Goal: Task Accomplishment & Management: Use online tool/utility

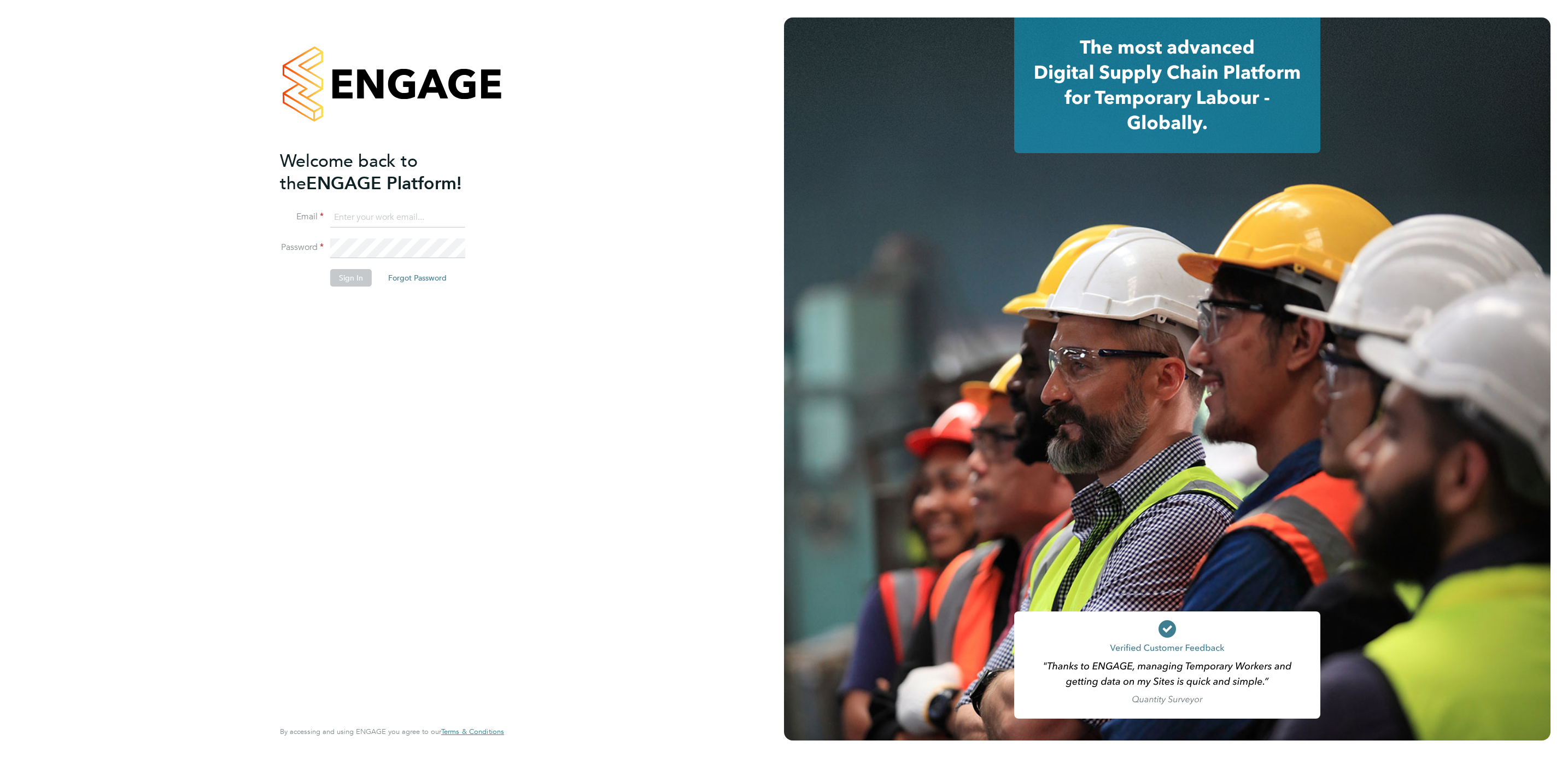
click at [405, 205] on ng-template "Welcome back to the ENGAGE Platform! Email Password Sign In Forgot Password" at bounding box center [387, 223] width 213 height 148
click at [405, 211] on input at bounding box center [398, 217] width 135 height 19
type input "lung.kwan@prsjobs.com"
click at [262, 287] on div "Welcome back to the ENGAGE Platform! Email lung.kwan@prsjobs.com Password Sign …" at bounding box center [392, 379] width 268 height 758
click at [337, 277] on button "Sign In" at bounding box center [351, 278] width 41 height 18
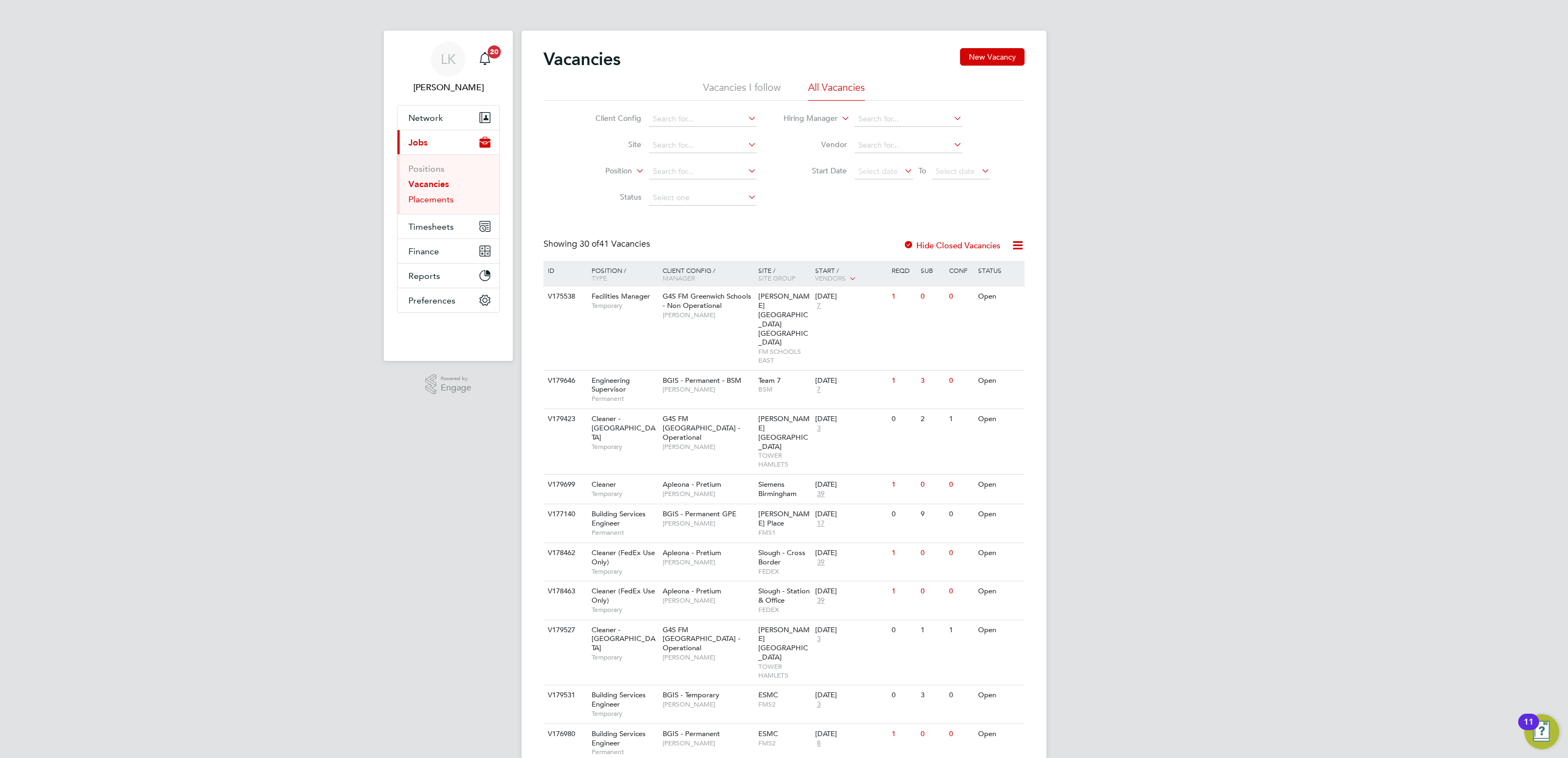
click at [447, 200] on link "Placements" at bounding box center [431, 199] width 46 height 10
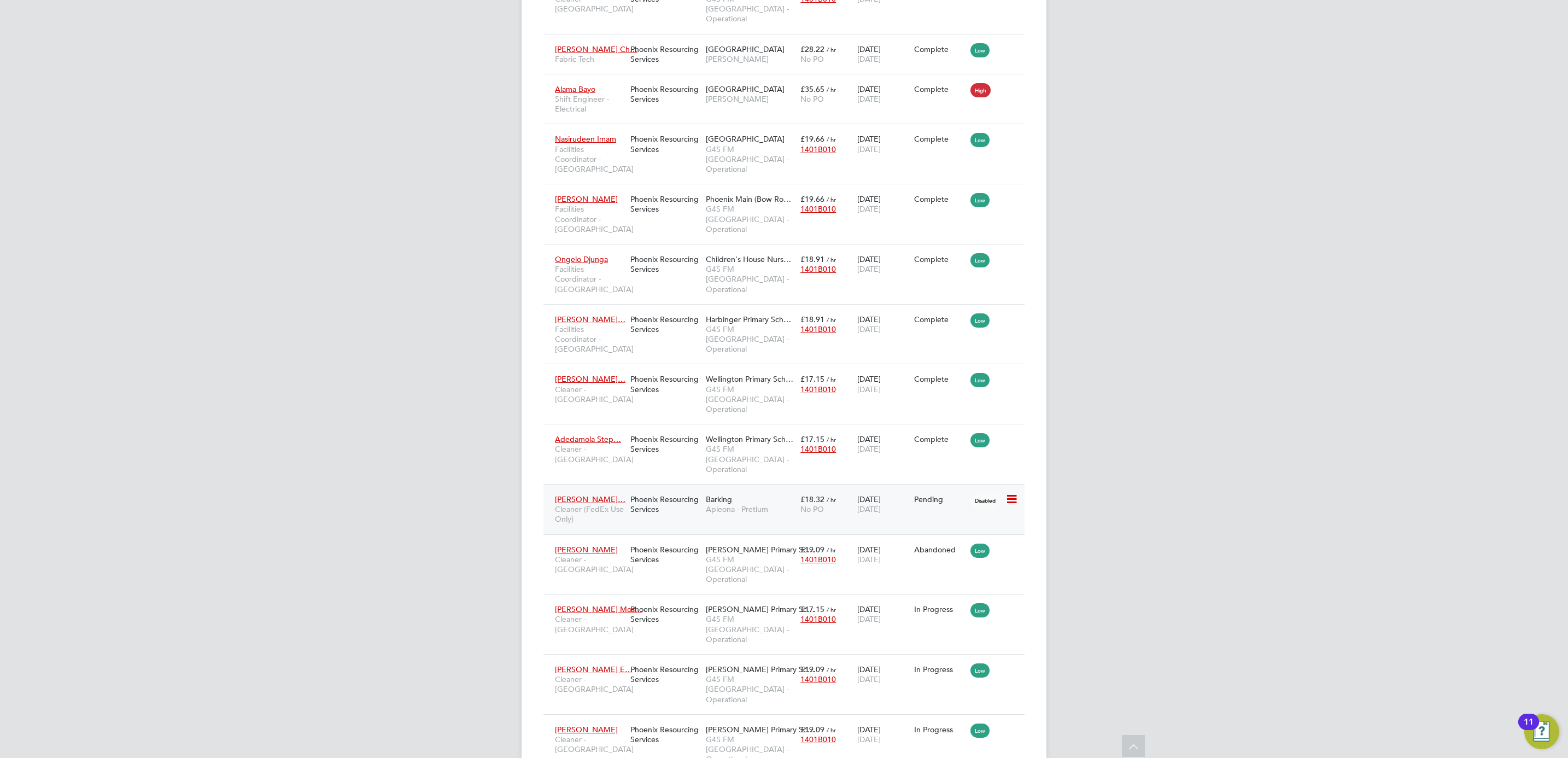
click at [850, 489] on div "£18.32 / hr No PO" at bounding box center [825, 504] width 57 height 30
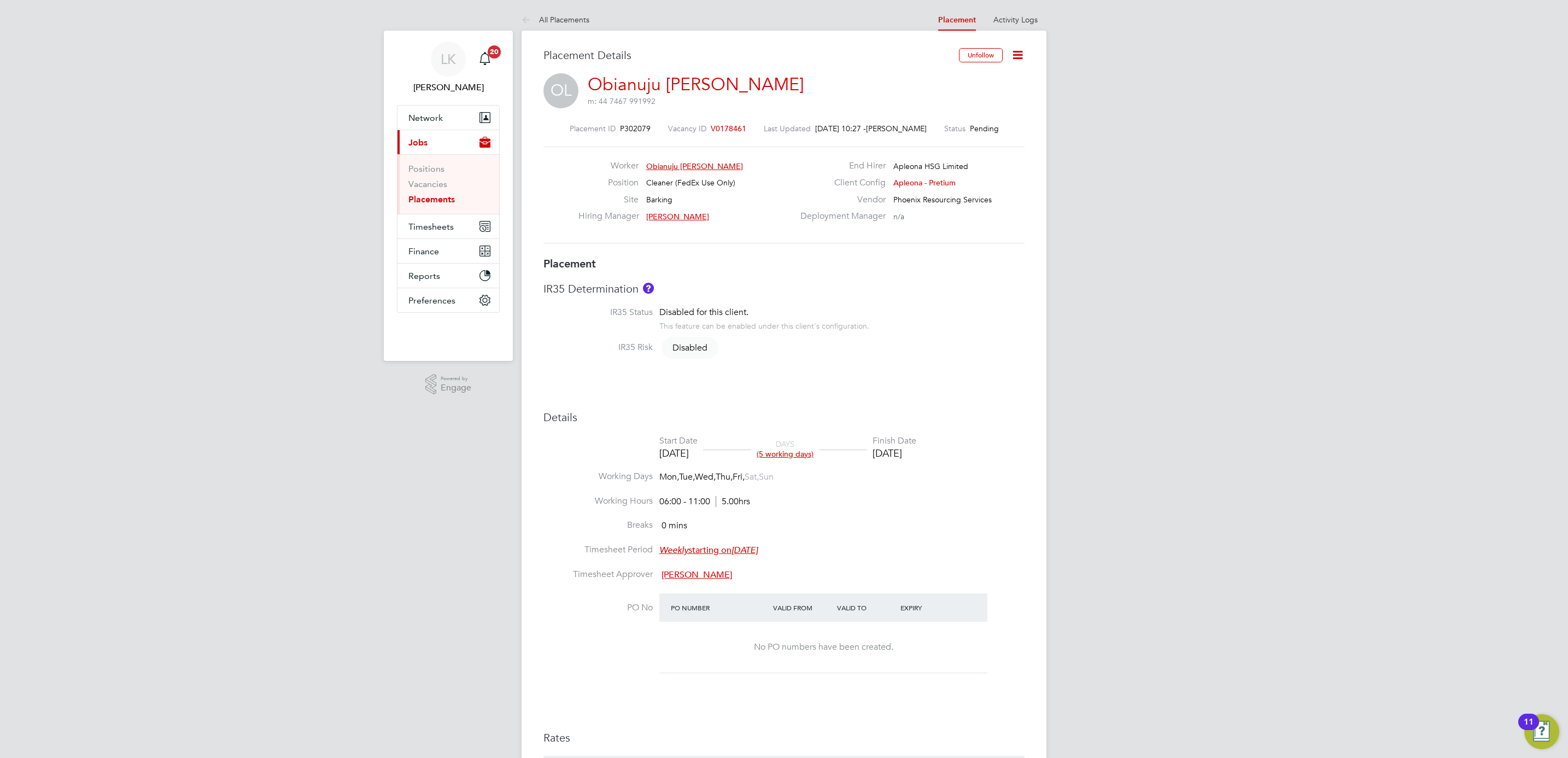
click at [1014, 51] on icon at bounding box center [1018, 55] width 13 height 13
click at [963, 116] on li "Start" at bounding box center [982, 118] width 80 height 15
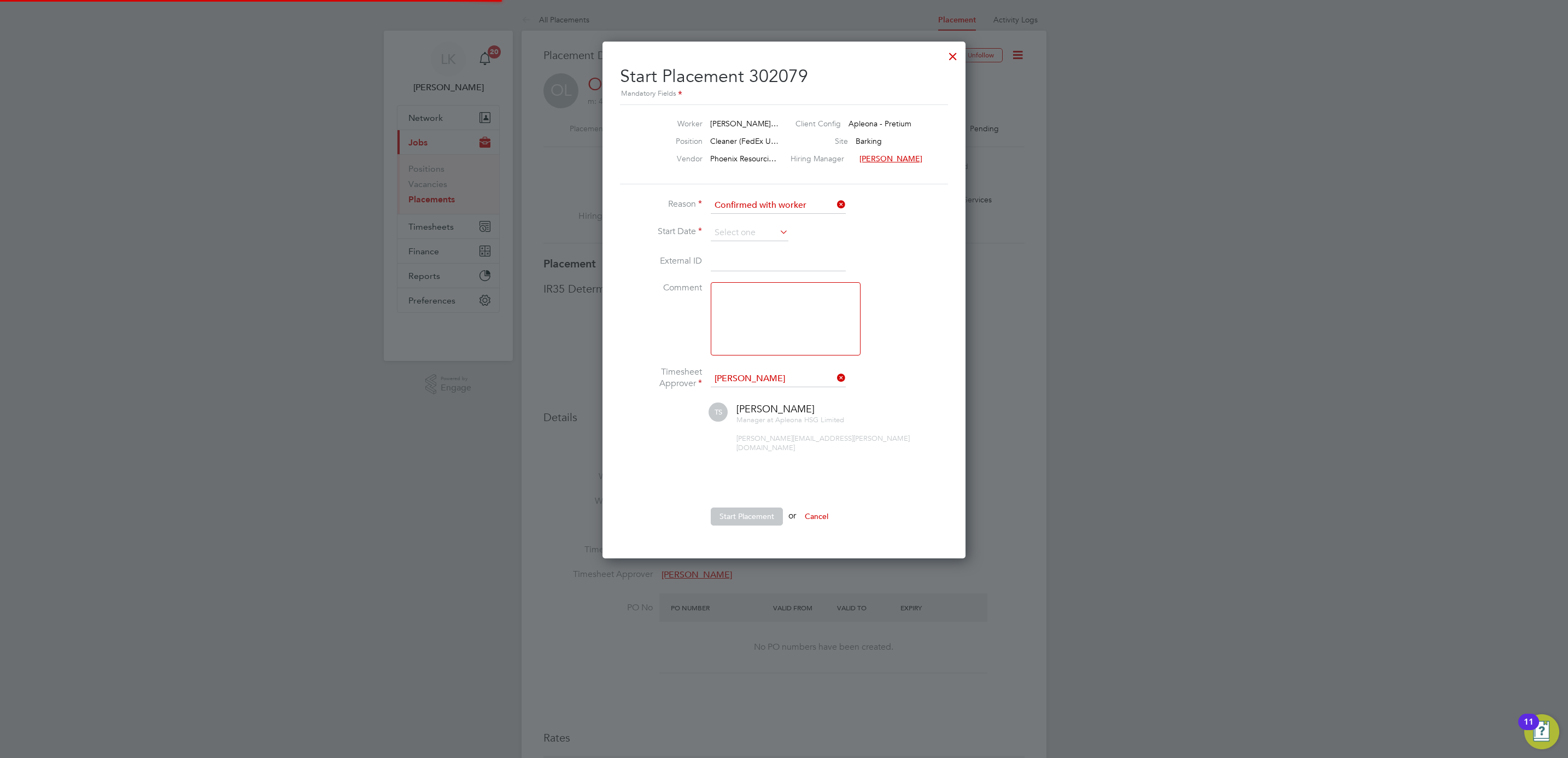
scroll to position [5, 5]
click at [730, 233] on input at bounding box center [750, 233] width 78 height 16
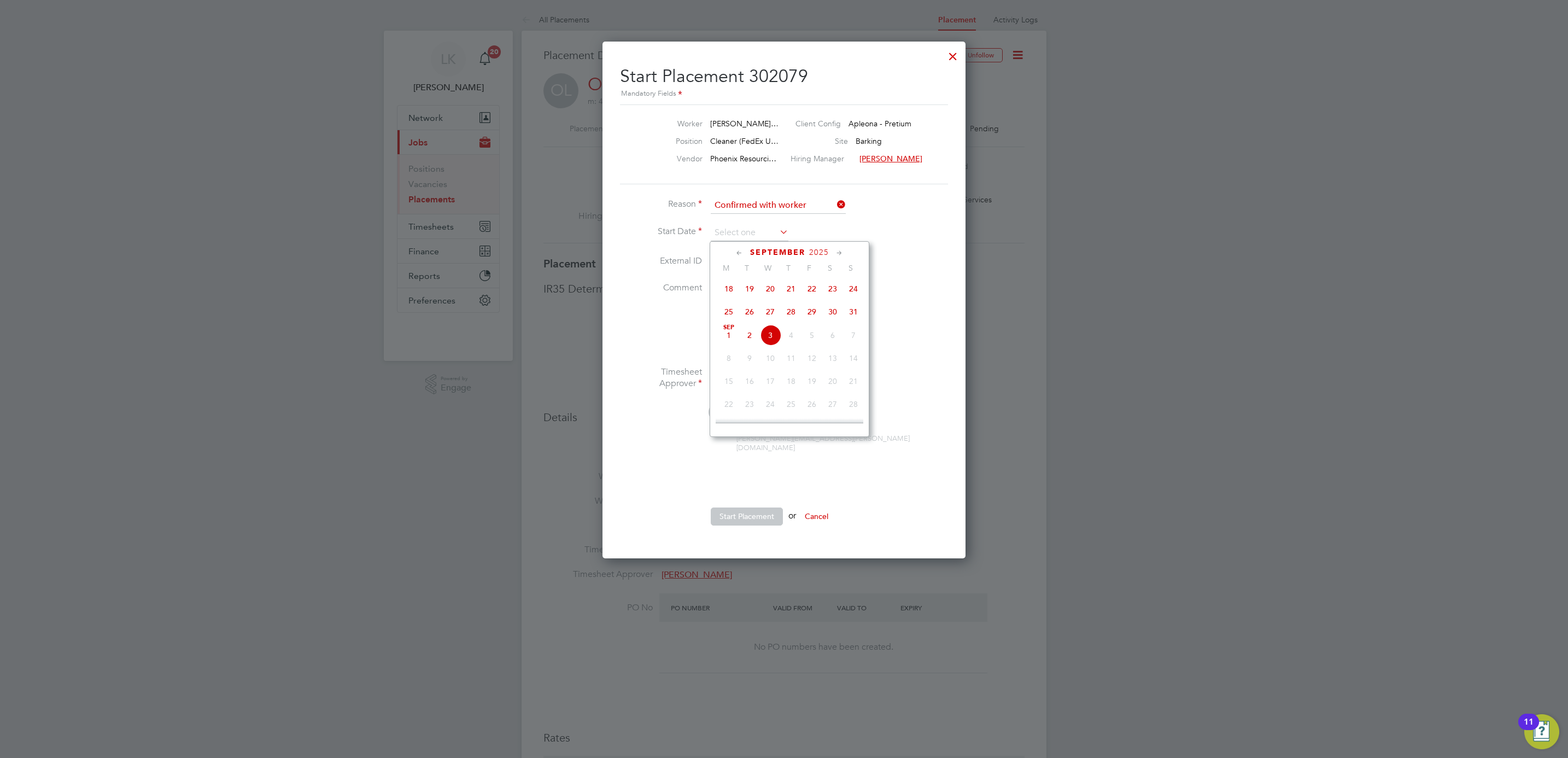
click at [956, 40] on div at bounding box center [784, 379] width 1568 height 758
click at [955, 51] on div at bounding box center [953, 54] width 19 height 19
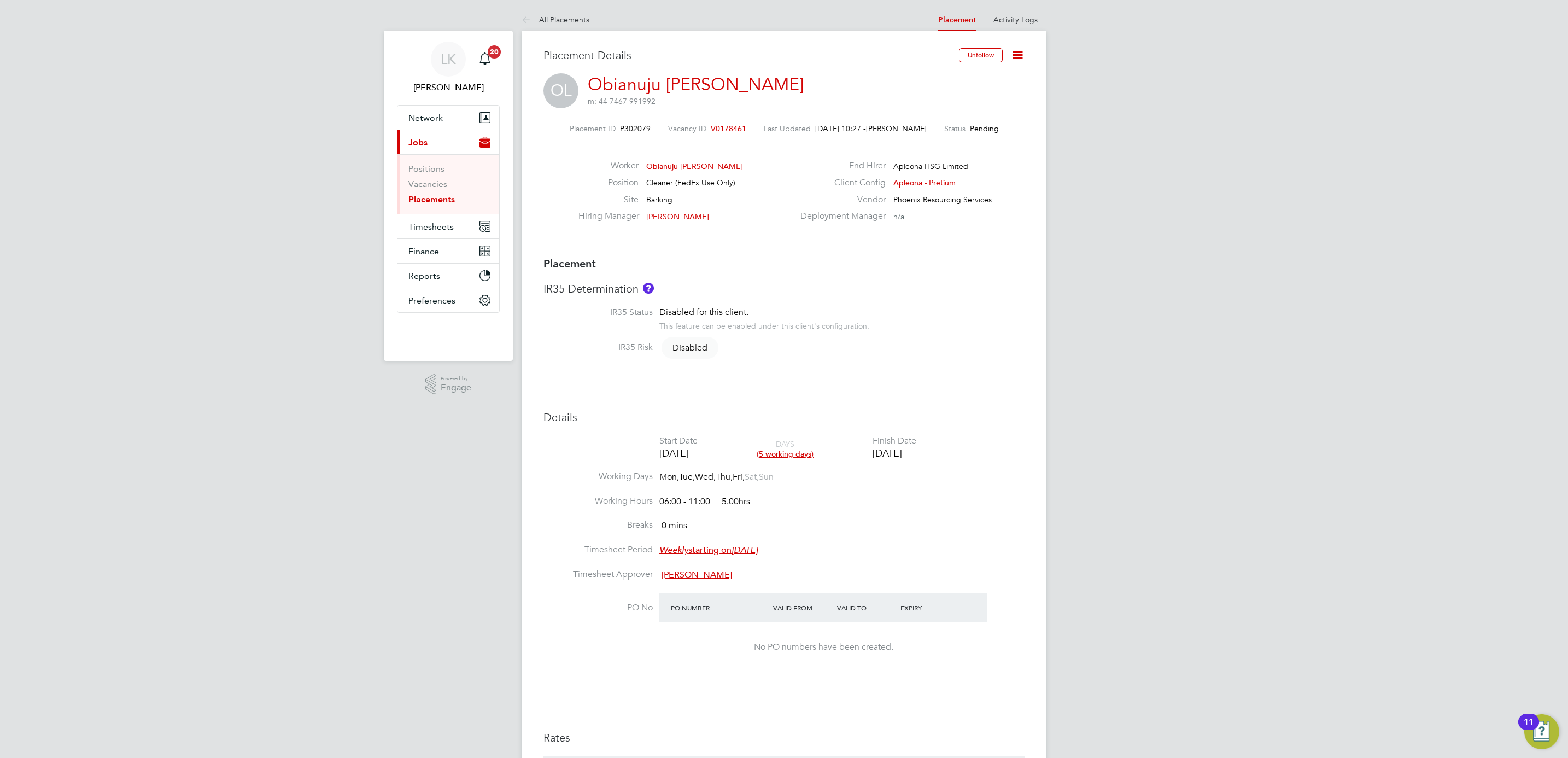
click at [1012, 54] on icon at bounding box center [1018, 55] width 13 height 13
click at [950, 117] on li "Start" at bounding box center [982, 118] width 80 height 15
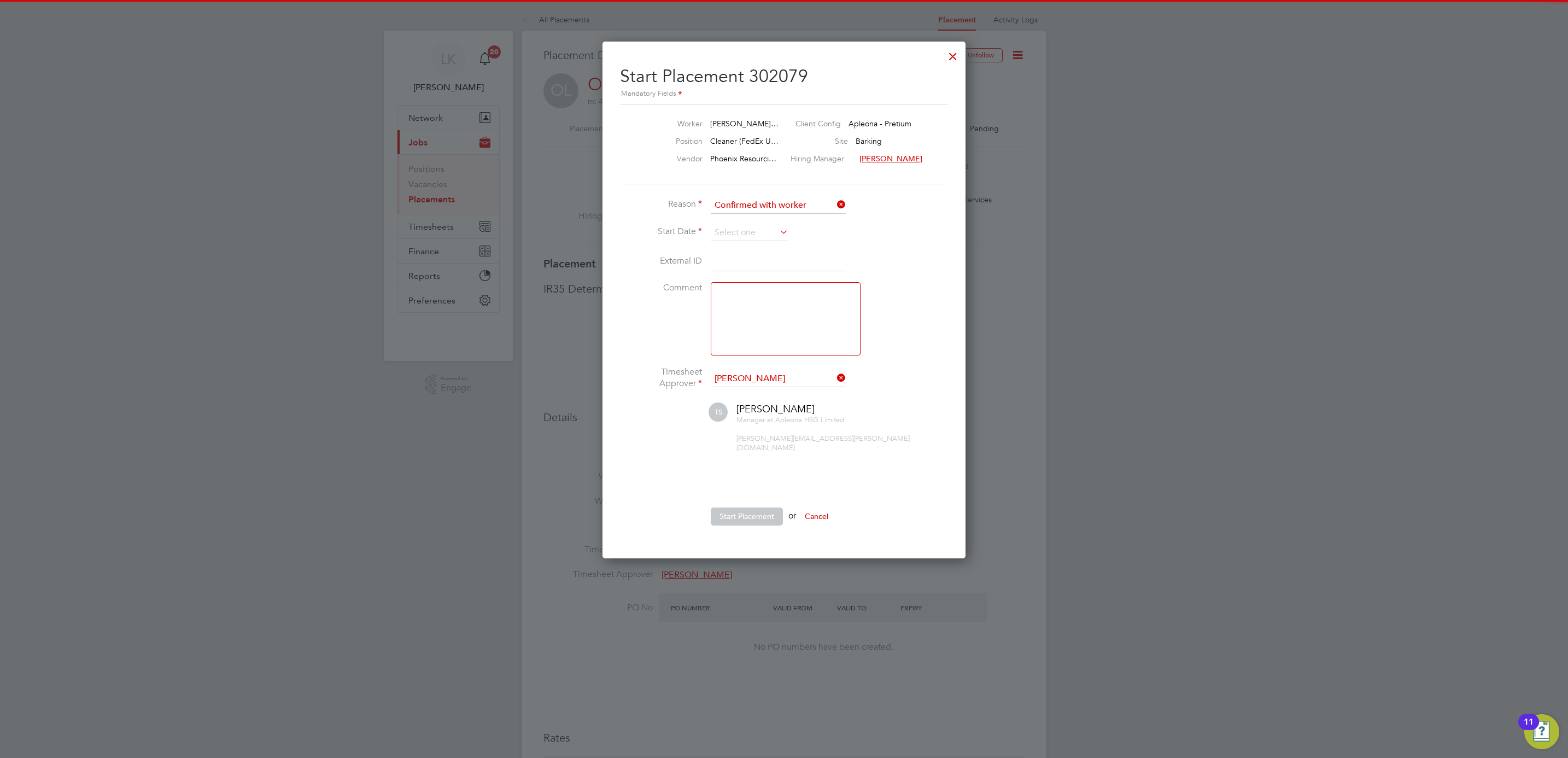
click at [721, 220] on li "Reason Confirmed with worker" at bounding box center [784, 211] width 328 height 27
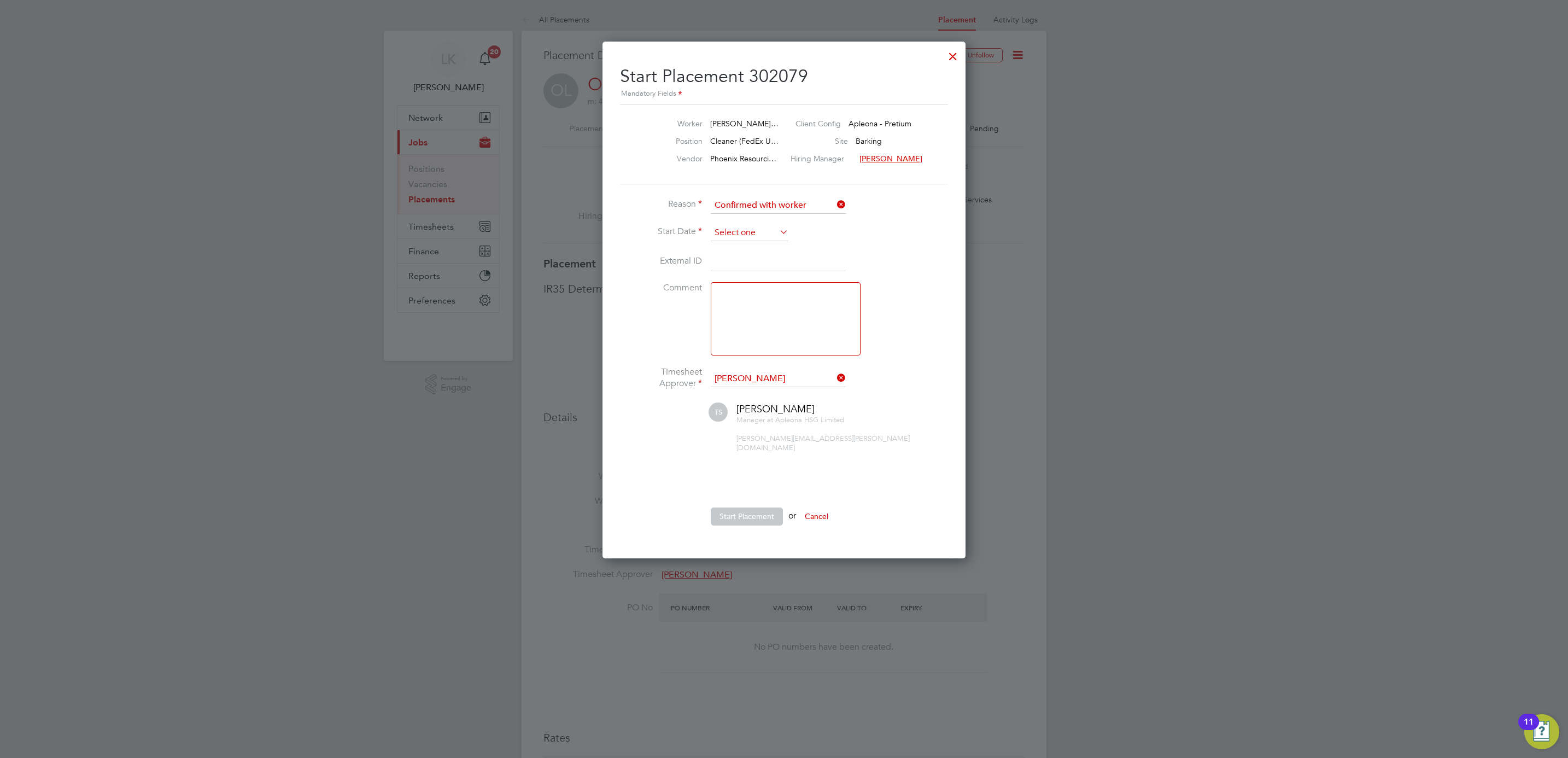
click at [724, 226] on input at bounding box center [750, 233] width 78 height 16
click at [727, 339] on span "[DATE]" at bounding box center [729, 335] width 21 height 21
type input "[DATE]"
click at [744, 509] on button "Start Placement" at bounding box center [747, 516] width 72 height 18
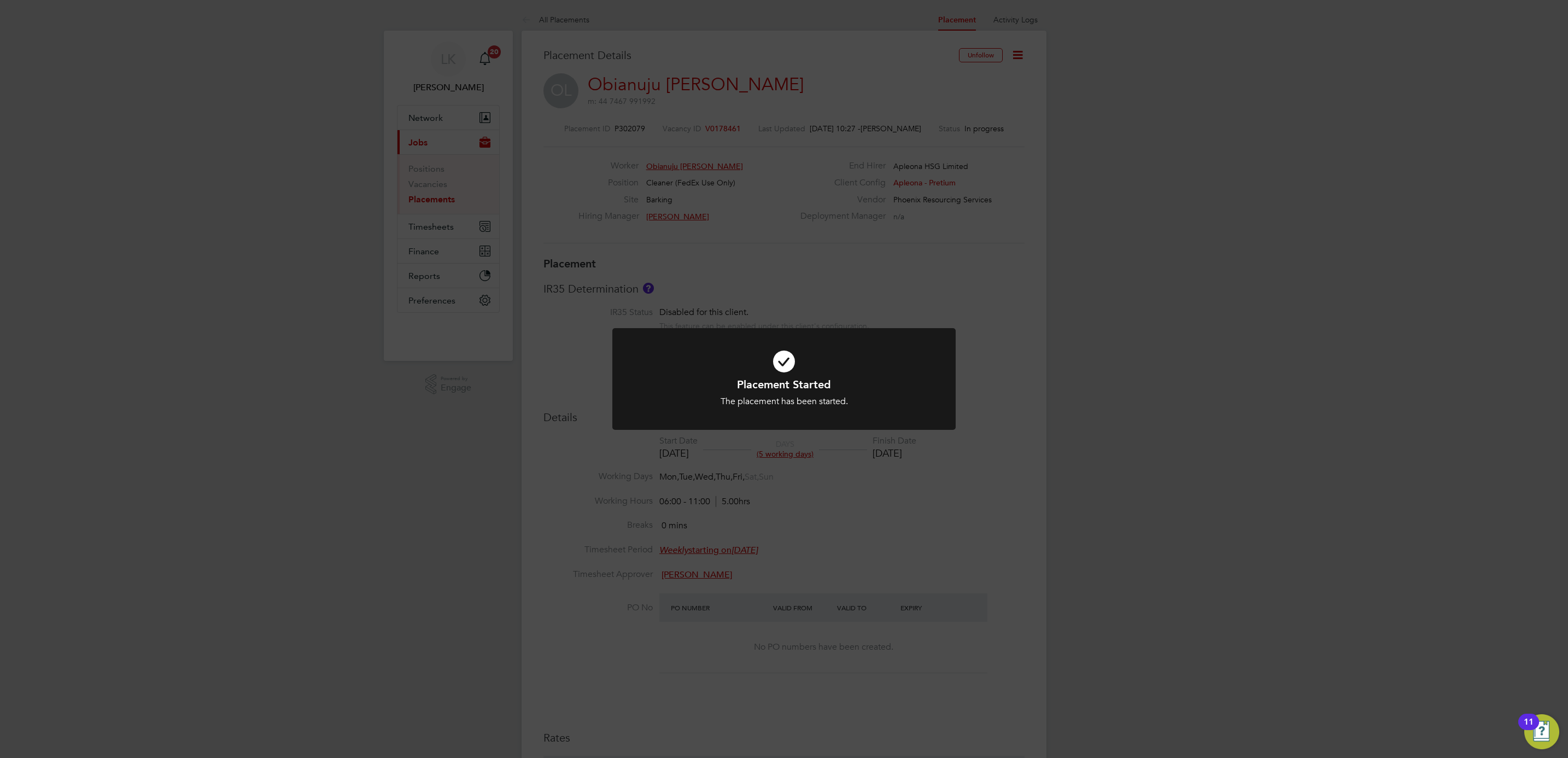
click at [326, 444] on div "Placement Started The placement has been started. Cancel Okay" at bounding box center [784, 379] width 1568 height 758
